Goal: Information Seeking & Learning: Learn about a topic

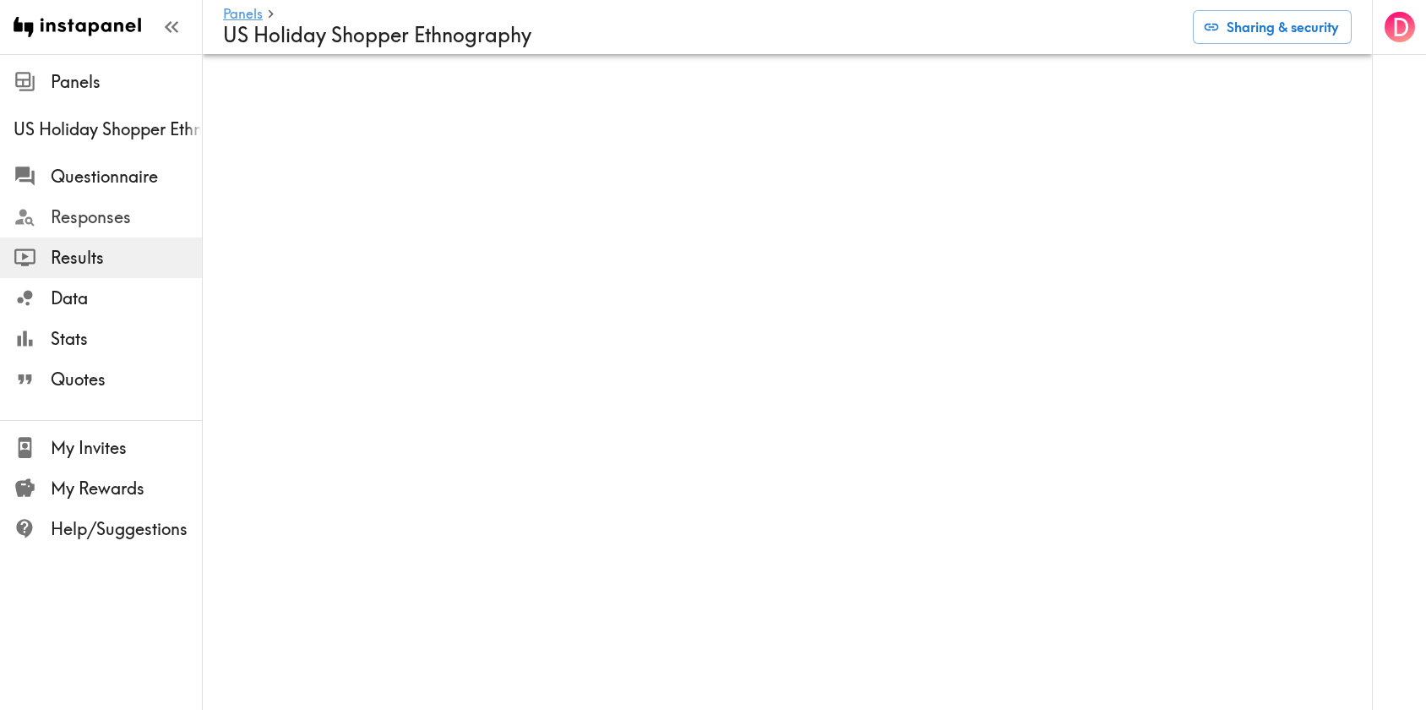
click at [82, 215] on span "Responses" at bounding box center [126, 217] width 151 height 24
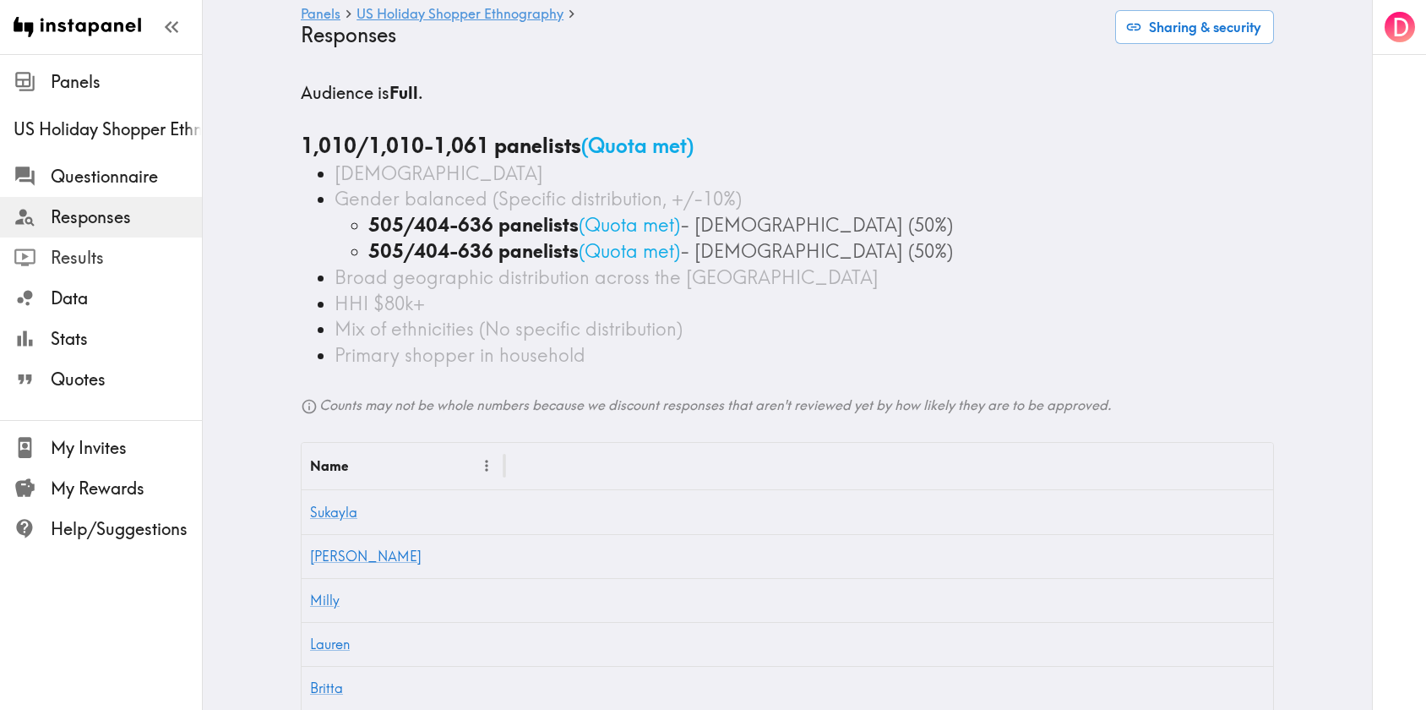
click at [71, 263] on span "Results" at bounding box center [126, 258] width 151 height 24
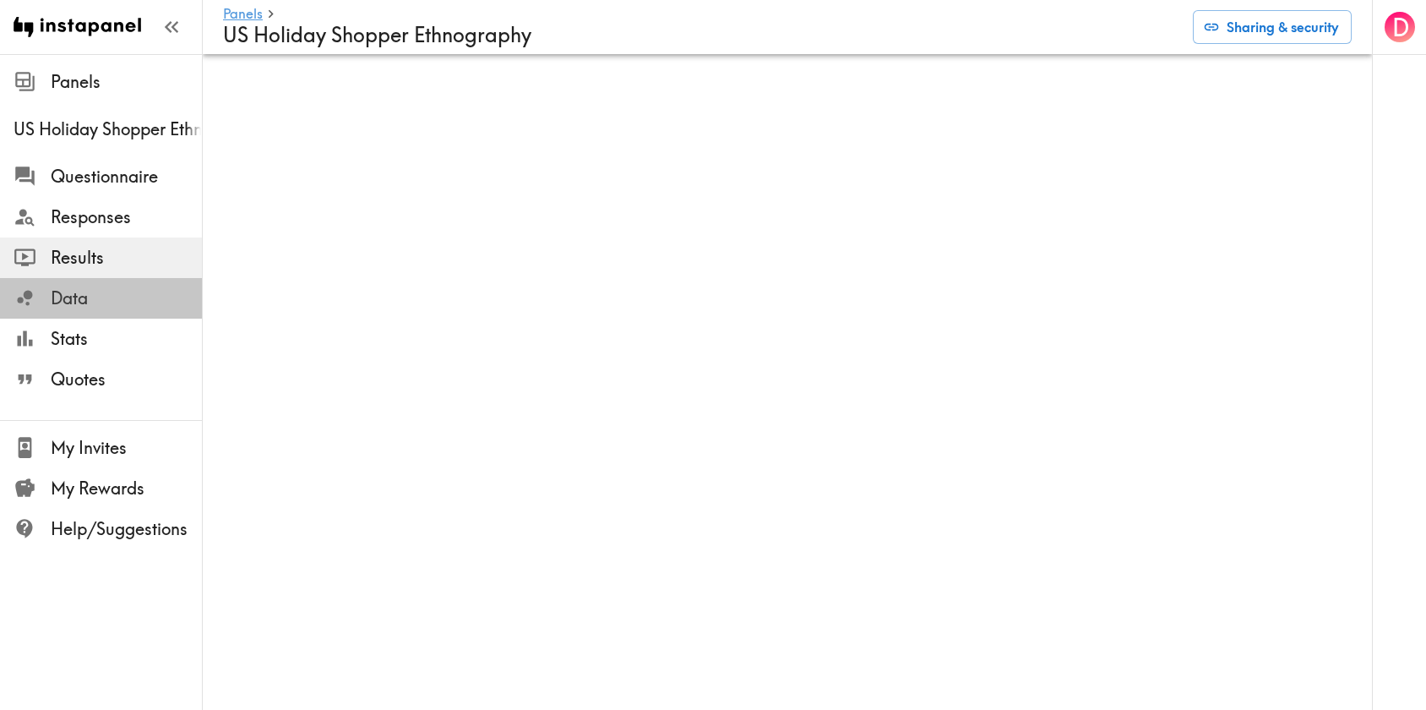
click at [124, 292] on span "Data" at bounding box center [126, 298] width 151 height 24
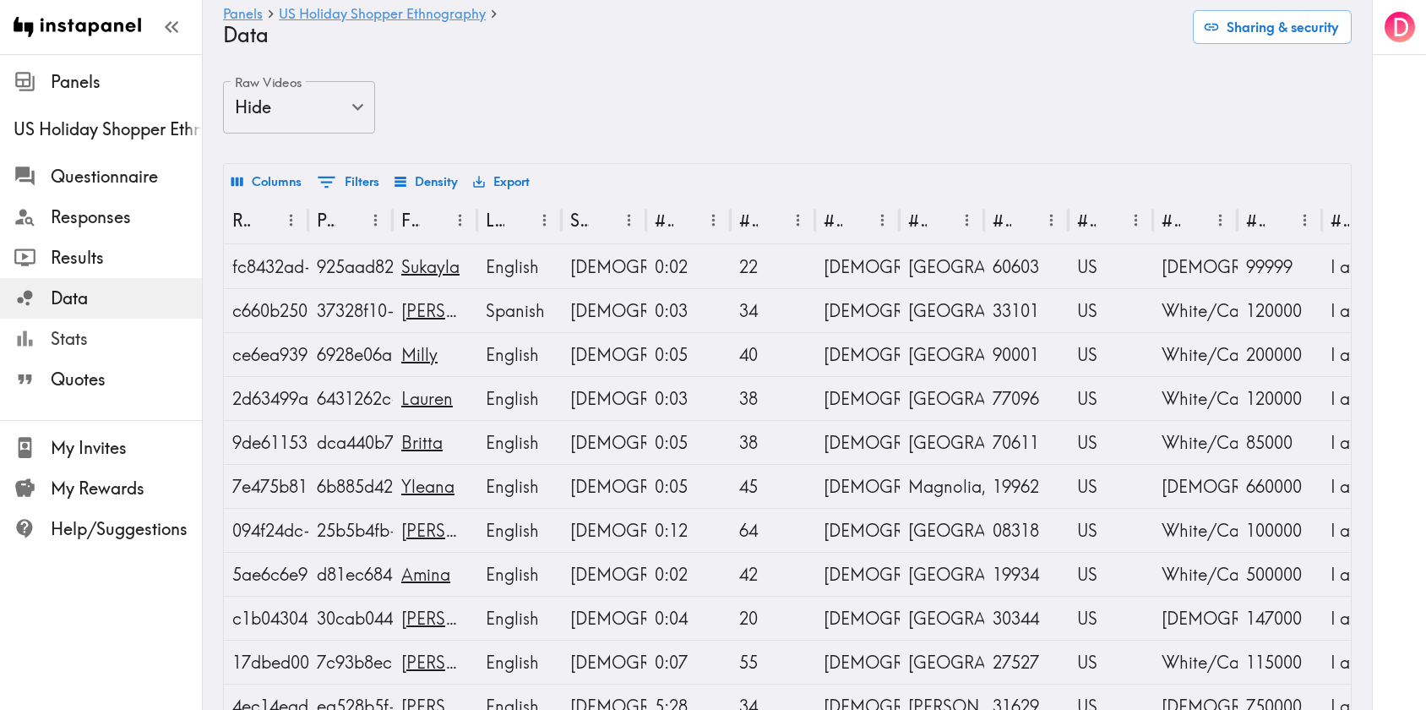
click at [64, 340] on span "Stats" at bounding box center [126, 339] width 151 height 24
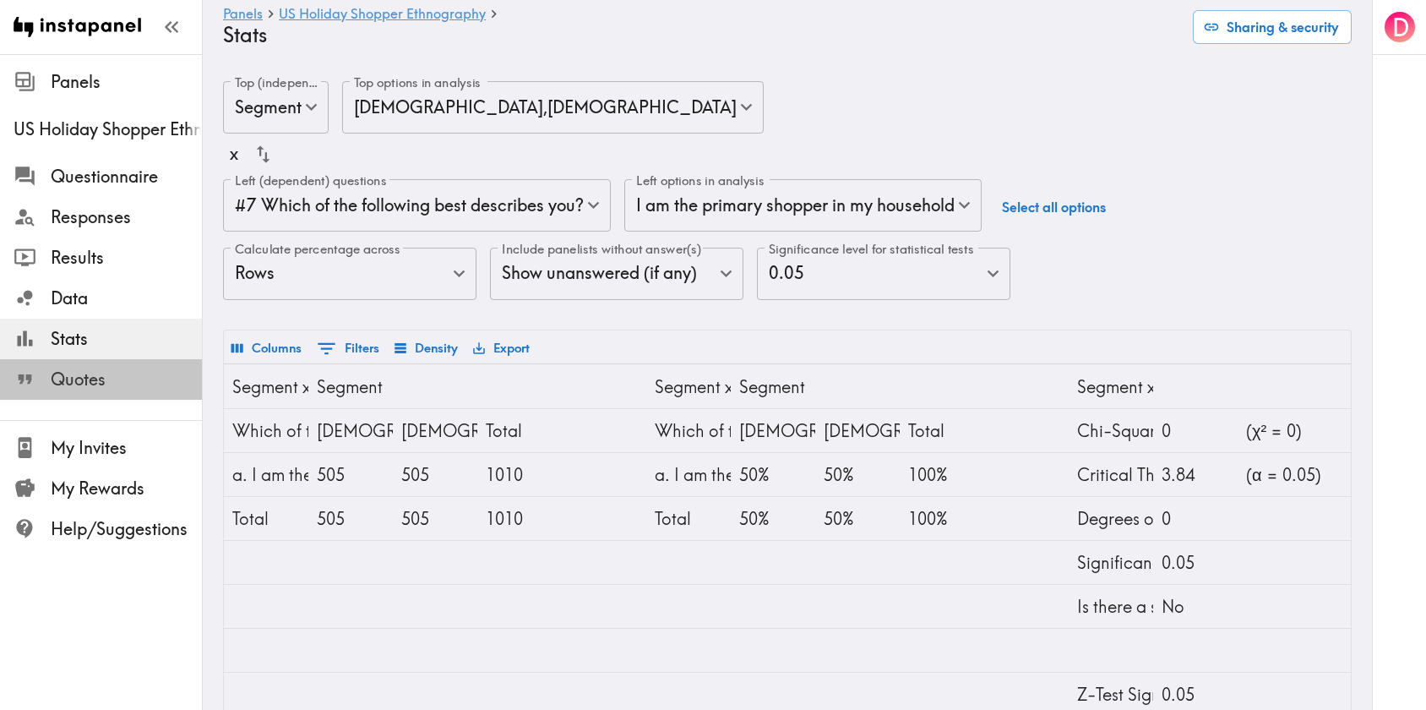
click at [57, 383] on span "Quotes" at bounding box center [126, 379] width 151 height 24
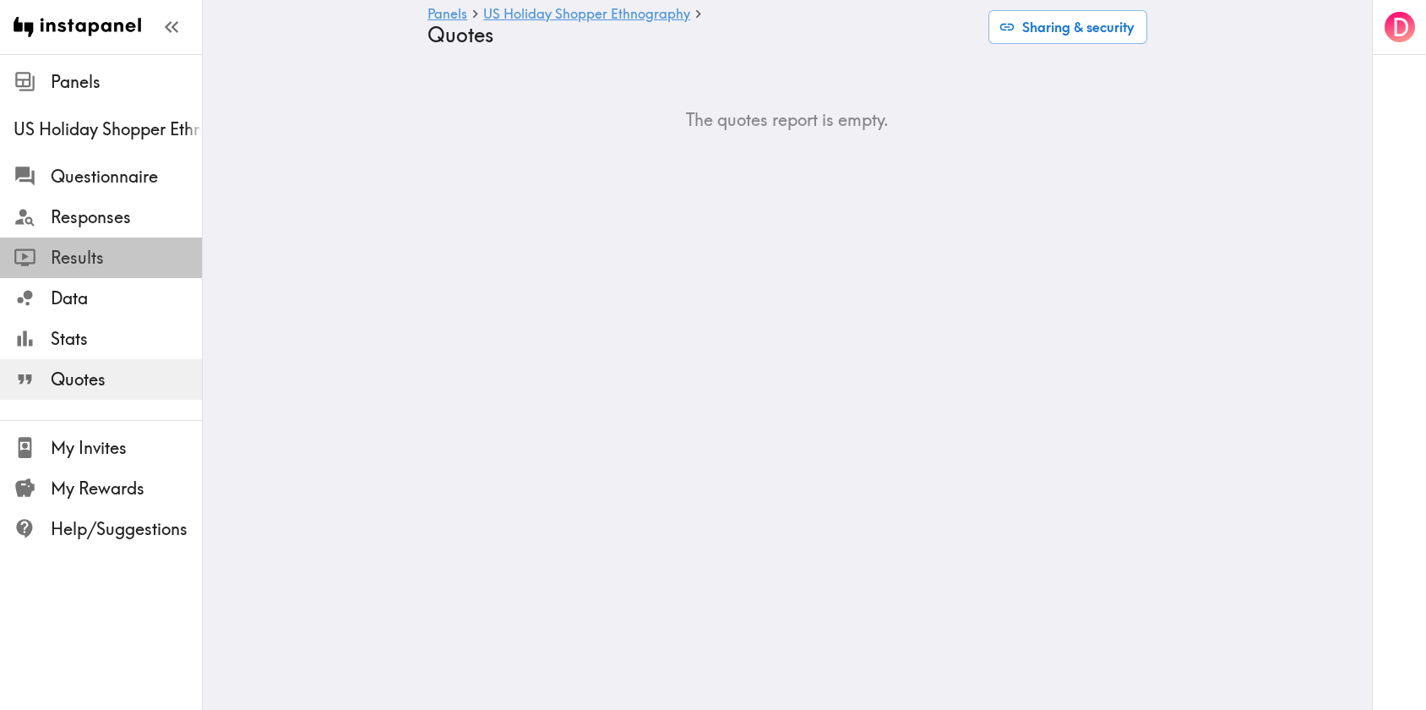
click at [63, 244] on span "Results" at bounding box center [126, 257] width 151 height 30
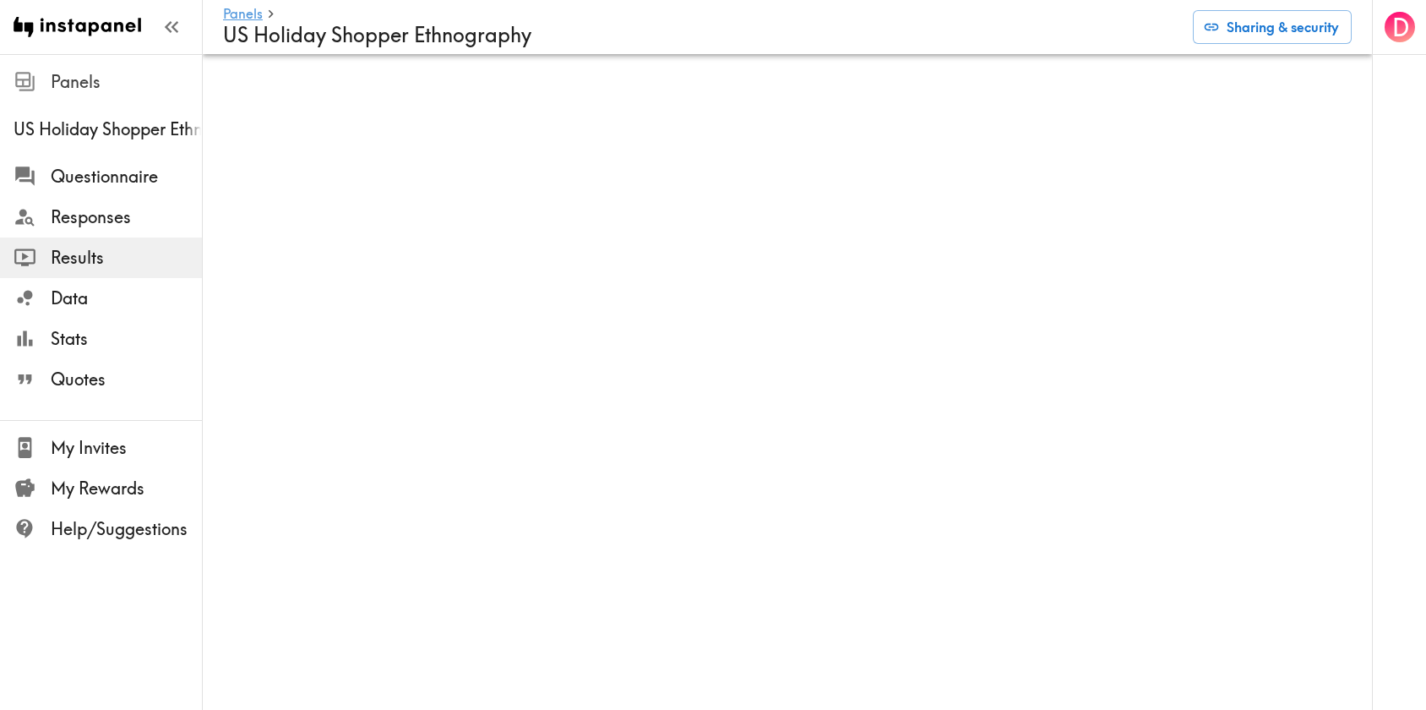
click at [93, 79] on span "Panels" at bounding box center [126, 82] width 151 height 24
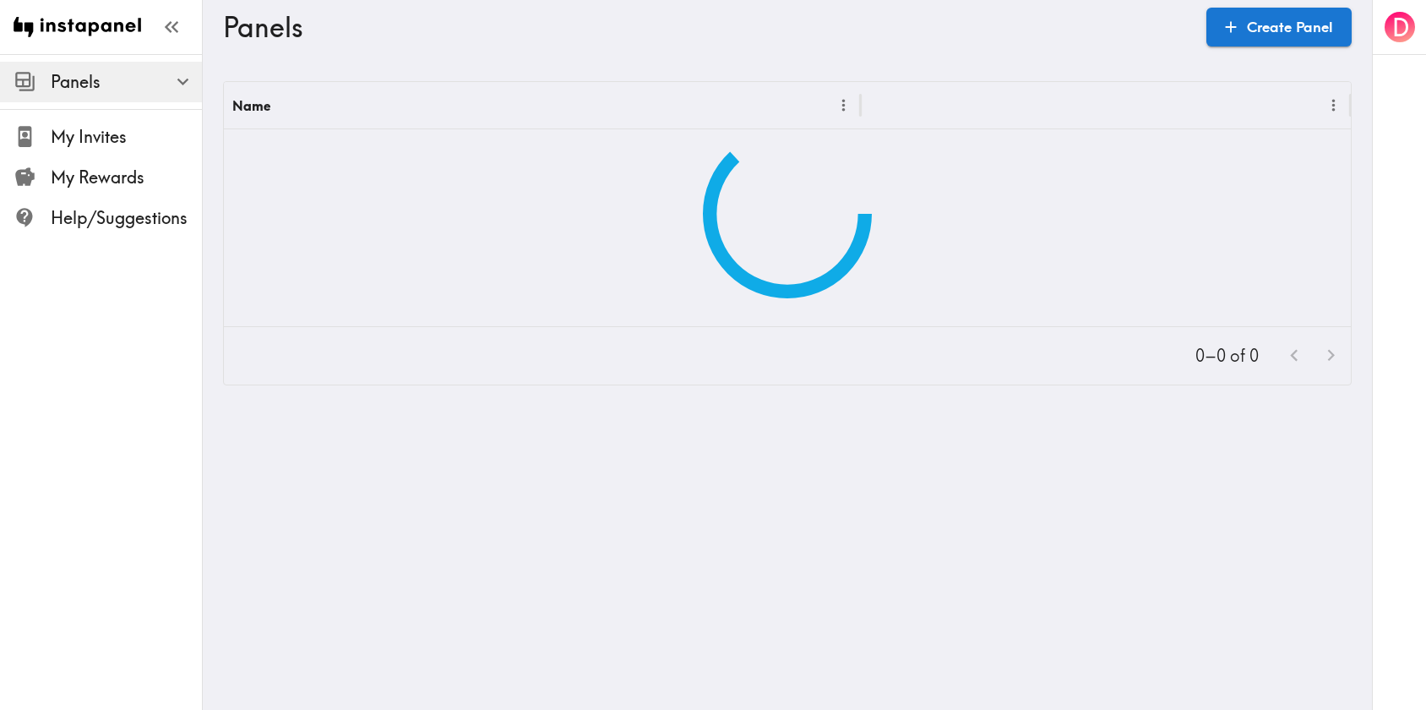
click at [93, 79] on span "Panels" at bounding box center [126, 82] width 151 height 24
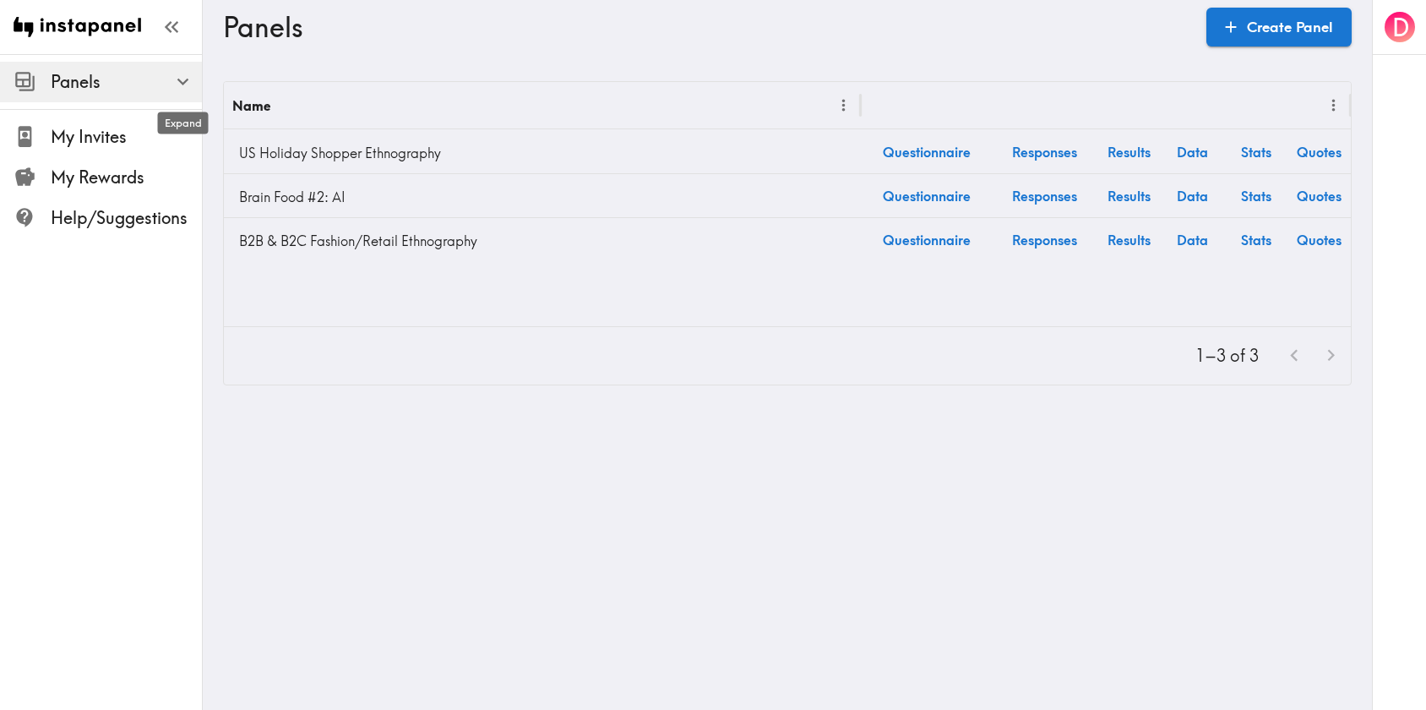
click at [185, 81] on icon "button" at bounding box center [183, 82] width 12 height 7
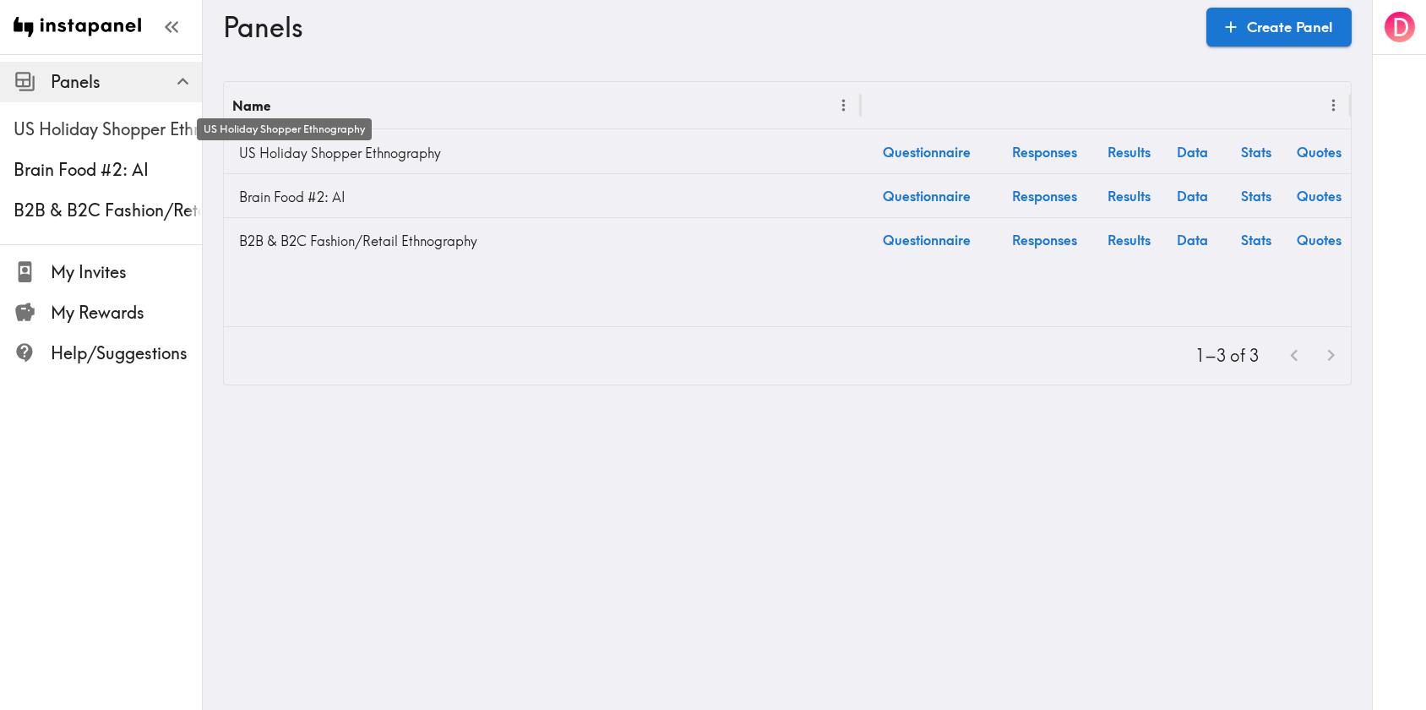
click at [80, 139] on span "US Holiday Shopper Ethnography" at bounding box center [108, 129] width 188 height 24
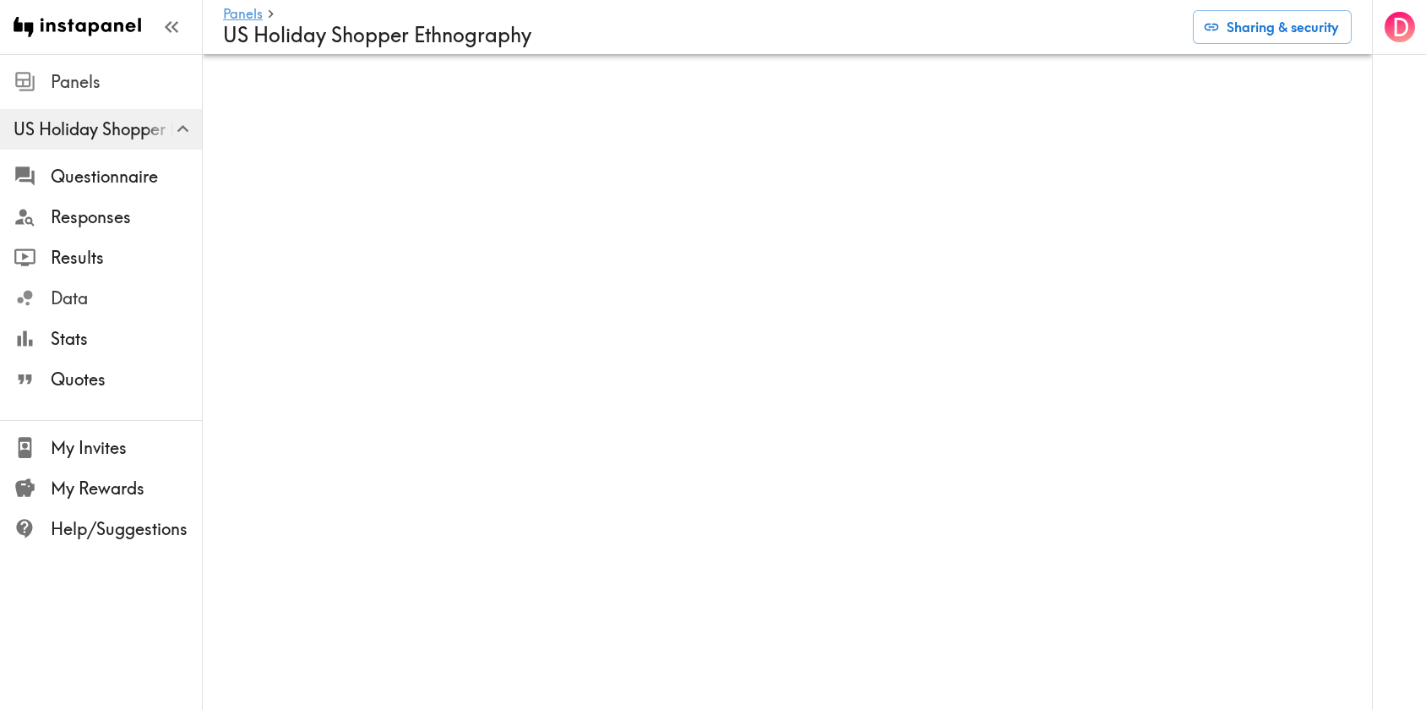
click at [73, 295] on span "Data" at bounding box center [126, 298] width 151 height 24
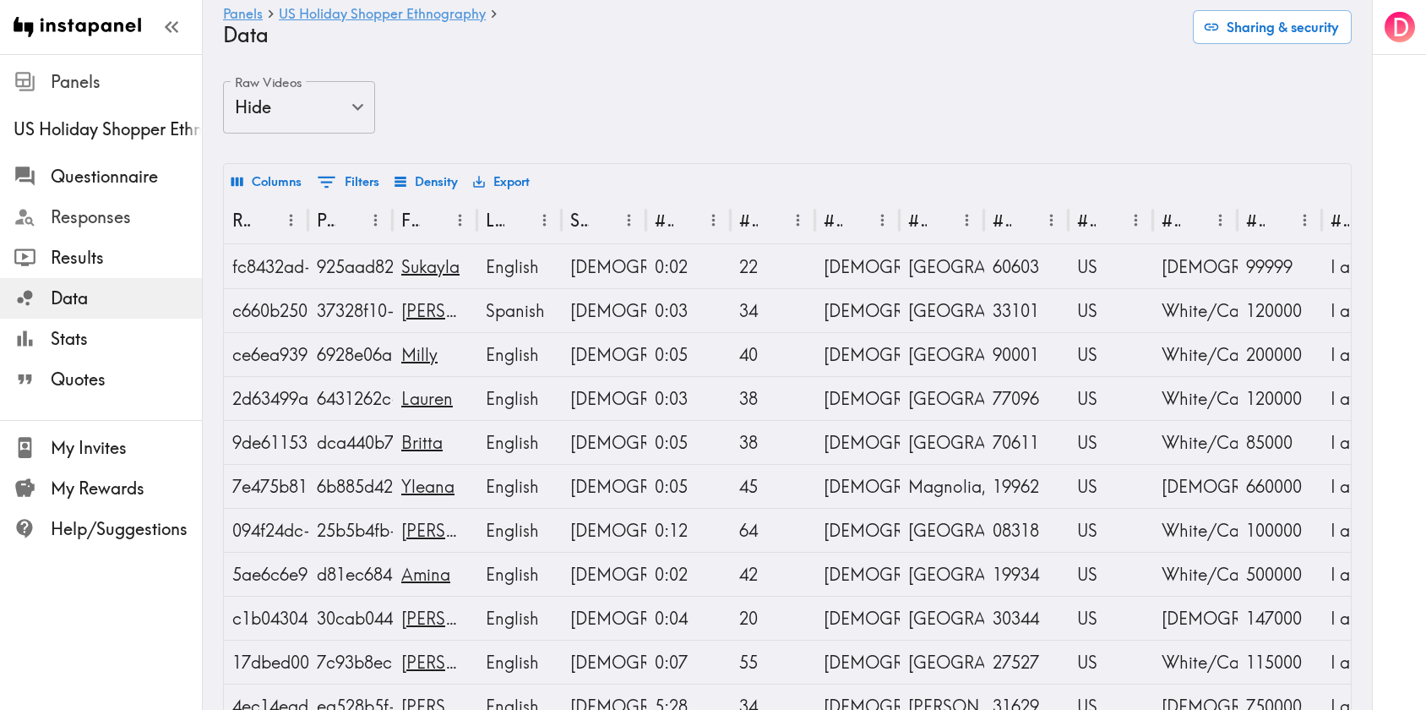
click at [84, 218] on span "Responses" at bounding box center [126, 217] width 151 height 24
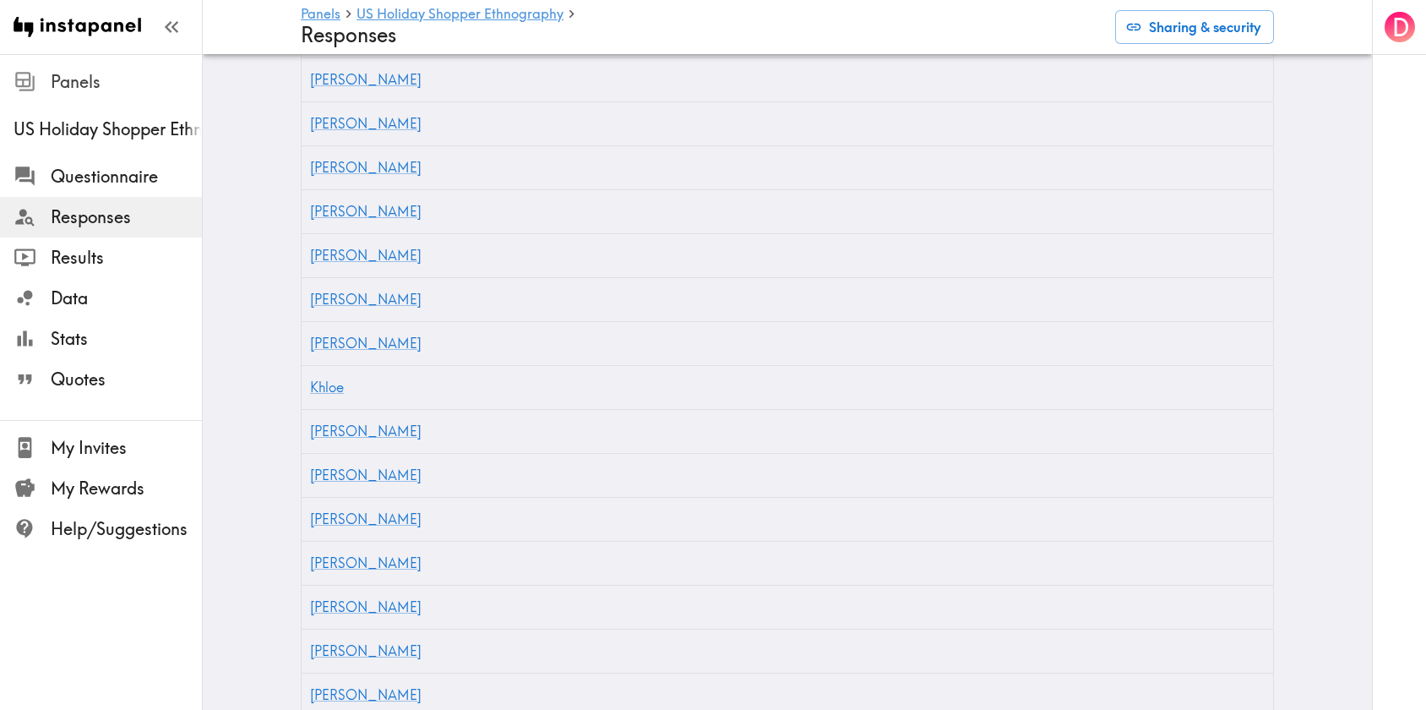
scroll to position [21520, 0]
click at [60, 264] on span "Results" at bounding box center [126, 258] width 151 height 24
